Goal: Check status

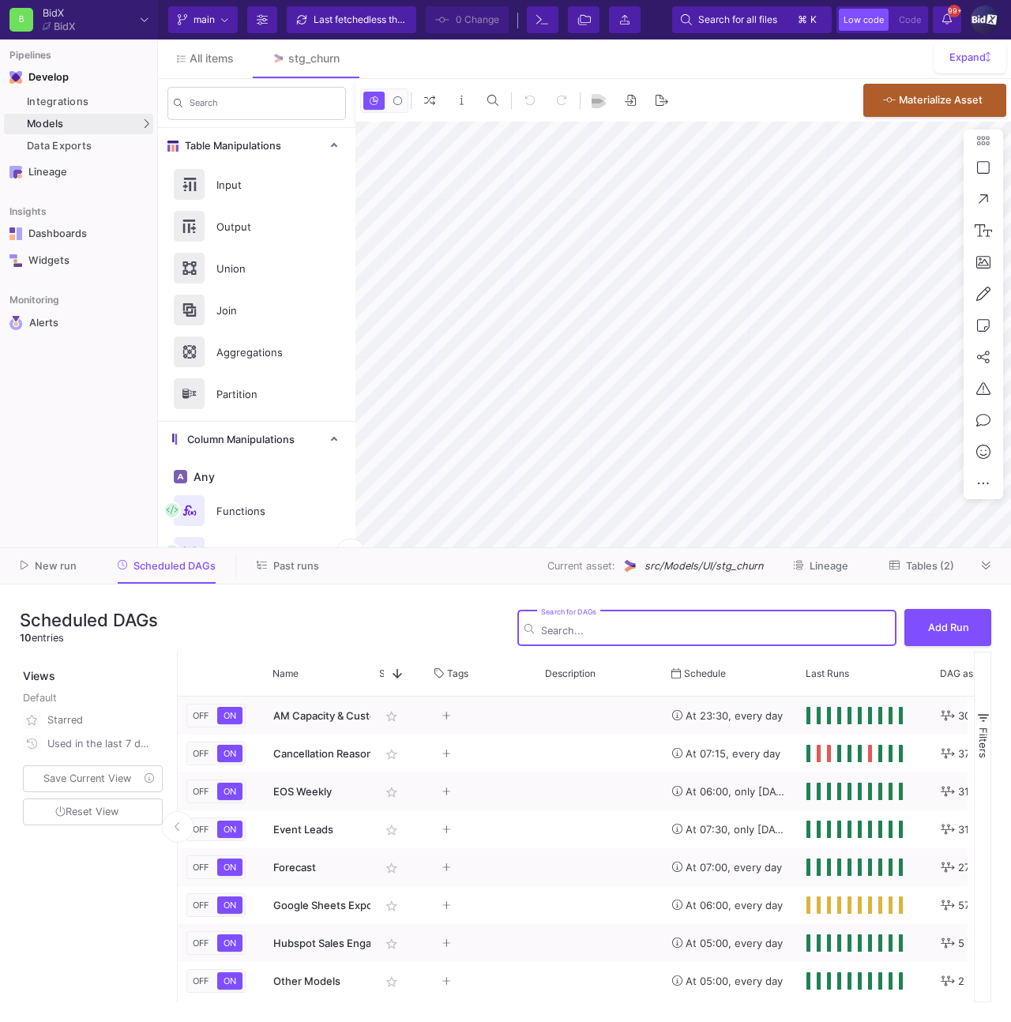
type input "-41"
